Goal: Transaction & Acquisition: Obtain resource

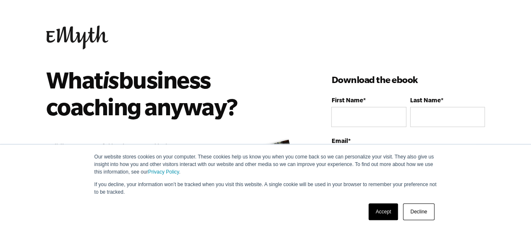
click at [389, 213] on link "Accept" at bounding box center [384, 212] width 30 height 17
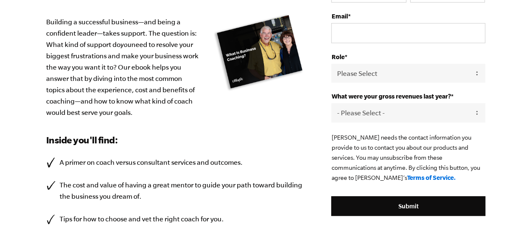
scroll to position [83, 0]
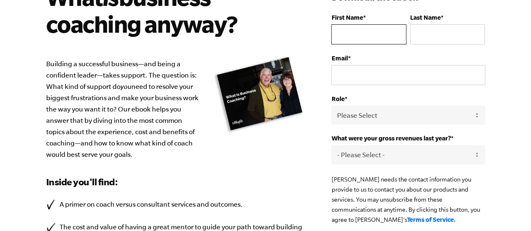
click at [357, 30] on input "First Name *" at bounding box center [368, 34] width 75 height 20
type input "RAM"
type input "K"
type input "[EMAIL_ADDRESS][PERSON_NAME][DOMAIN_NAME]"
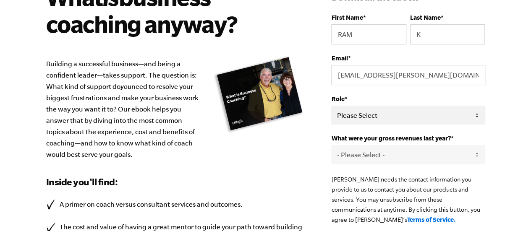
click at [464, 115] on select "Please Select Owner Partner / Co-Owner Executive Employee / Other" at bounding box center [408, 115] width 154 height 19
select select "Owner"
click at [331, 106] on select "Please Select Owner Partner / Co-Owner Executive Employee / Other" at bounding box center [408, 115] width 154 height 19
click at [476, 154] on select "- Please Select - 0-75K 76-150K 151-275K 276-500K 501-750K 751-1M 1-2.5M 2.5-5M…" at bounding box center [408, 154] width 154 height 19
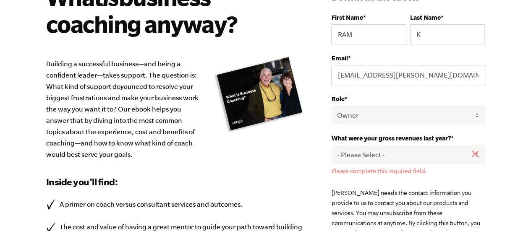
click at [527, 145] on body "Our website stores cookies on your computer. These cookies help us know you whe…" at bounding box center [265, 32] width 531 height 231
click at [477, 168] on ul "Please complete this required field." at bounding box center [408, 171] width 154 height 7
click at [476, 168] on ul "Please complete this required field." at bounding box center [408, 171] width 154 height 7
click at [473, 168] on ul "Please complete this required field." at bounding box center [408, 171] width 154 height 7
click at [373, 155] on select "- Please Select - 0-75K 76-150K 151-275K 276-500K 501-750K 751-1M 1-2.5M 2.5-5M…" at bounding box center [408, 154] width 154 height 19
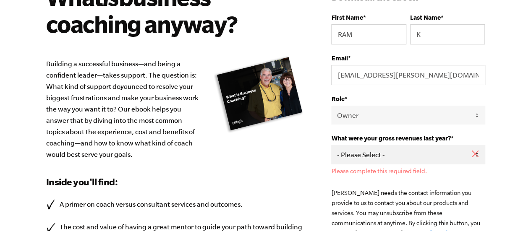
select select "76-150K"
click at [331, 145] on select "- Please Select - 0-75K 76-150K 151-275K 276-500K 501-750K 751-1M 1-2.5M 2.5-5M…" at bounding box center [408, 154] width 154 height 19
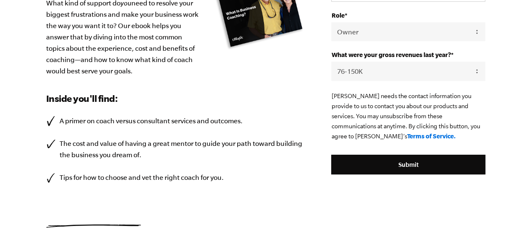
scroll to position [167, 0]
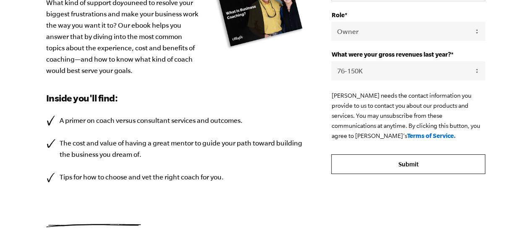
click at [433, 168] on input "Submit" at bounding box center [408, 165] width 154 height 20
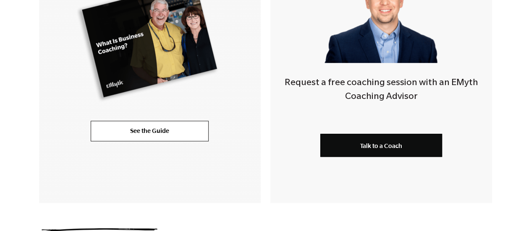
scroll to position [245, 0]
